Goal: Transaction & Acquisition: Register for event/course

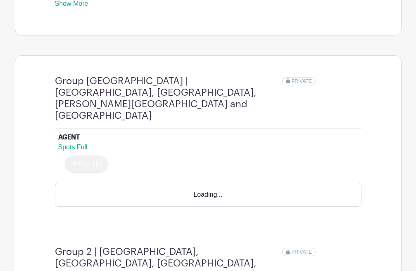
scroll to position [3025, 0]
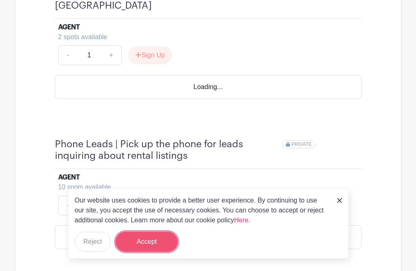
click at [164, 247] on button "Accept" at bounding box center [147, 242] width 62 height 20
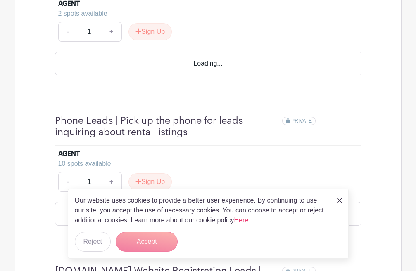
scroll to position [3002, 0]
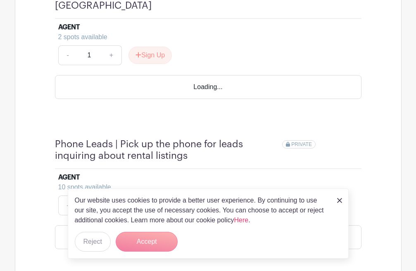
click at [150, 242] on form "Accept" at bounding box center [147, 242] width 62 height 20
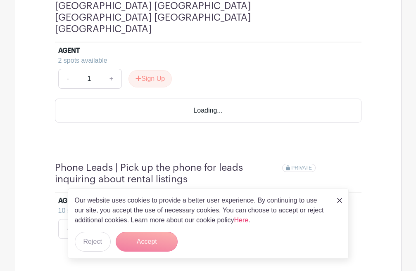
scroll to position [2884, 0]
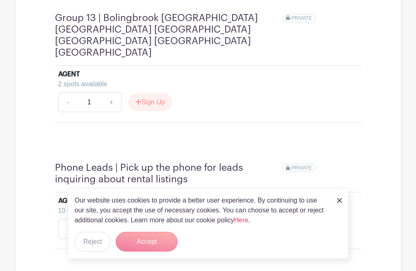
click at [339, 201] on img at bounding box center [339, 200] width 5 height 5
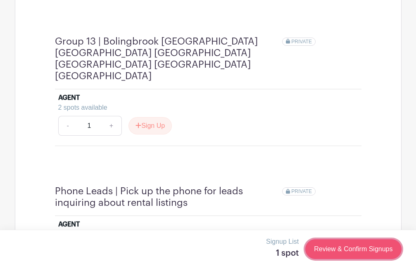
click at [391, 251] on link "Review & Confirm Signups" at bounding box center [353, 250] width 96 height 20
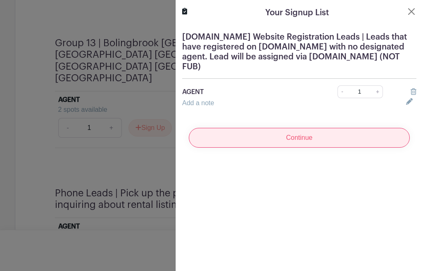
click at [349, 139] on input "Continue" at bounding box center [299, 138] width 221 height 20
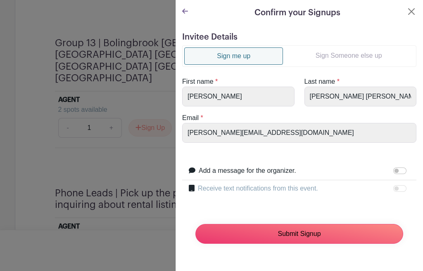
click at [298, 238] on input "Submit Signup" at bounding box center [299, 234] width 208 height 20
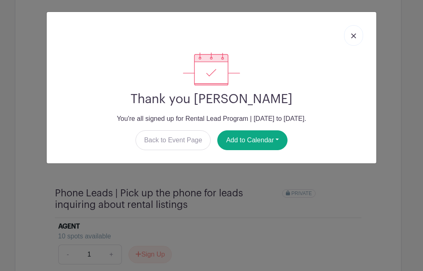
click at [353, 36] on img at bounding box center [353, 35] width 5 height 5
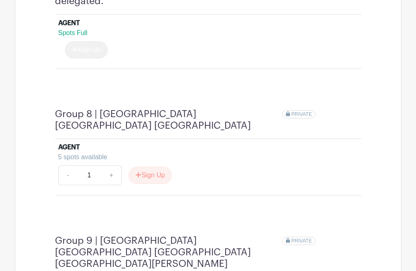
scroll to position [1916, 0]
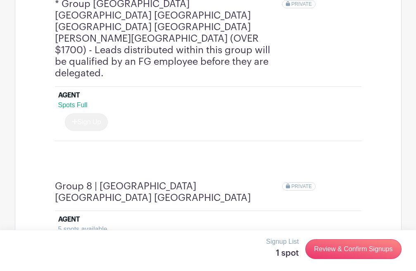
scroll to position [1834, 0]
click at [148, 240] on button "Sign Up" at bounding box center [149, 248] width 43 height 17
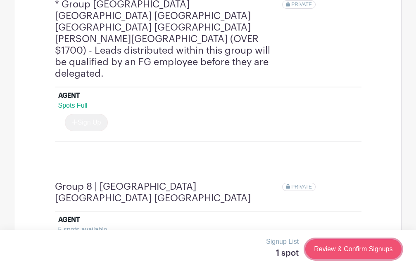
click at [383, 248] on link "Review & Confirm Signups" at bounding box center [353, 250] width 96 height 20
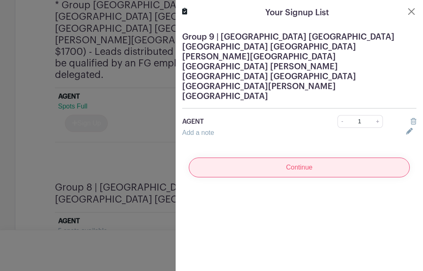
click at [313, 158] on input "Continue" at bounding box center [299, 168] width 221 height 20
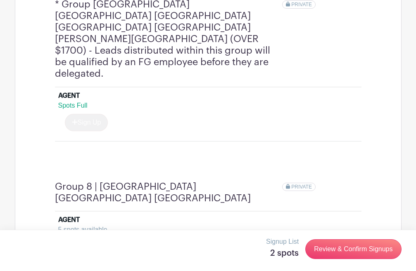
scroll to position [1831, 0]
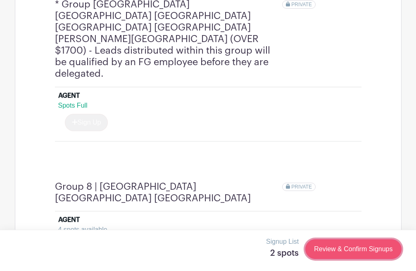
click at [356, 249] on link "Review & Confirm Signups" at bounding box center [353, 250] width 96 height 20
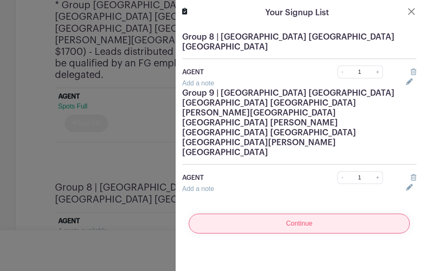
click at [336, 214] on input "Continue" at bounding box center [299, 224] width 221 height 20
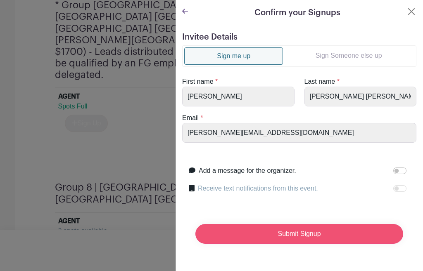
click at [308, 234] on input "Submit Signup" at bounding box center [299, 234] width 208 height 20
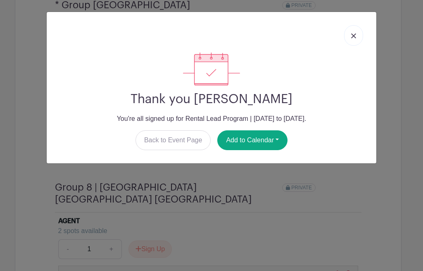
click at [350, 31] on link at bounding box center [353, 35] width 19 height 21
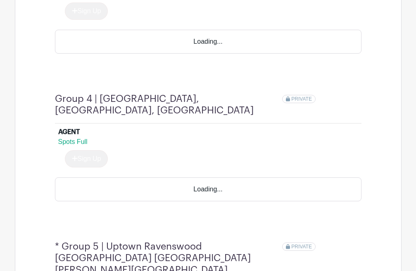
scroll to position [0, 0]
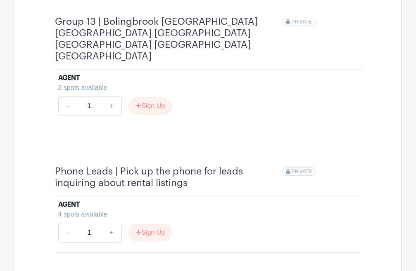
scroll to position [2665, 0]
